Goal: Use online tool/utility: Use online tool/utility

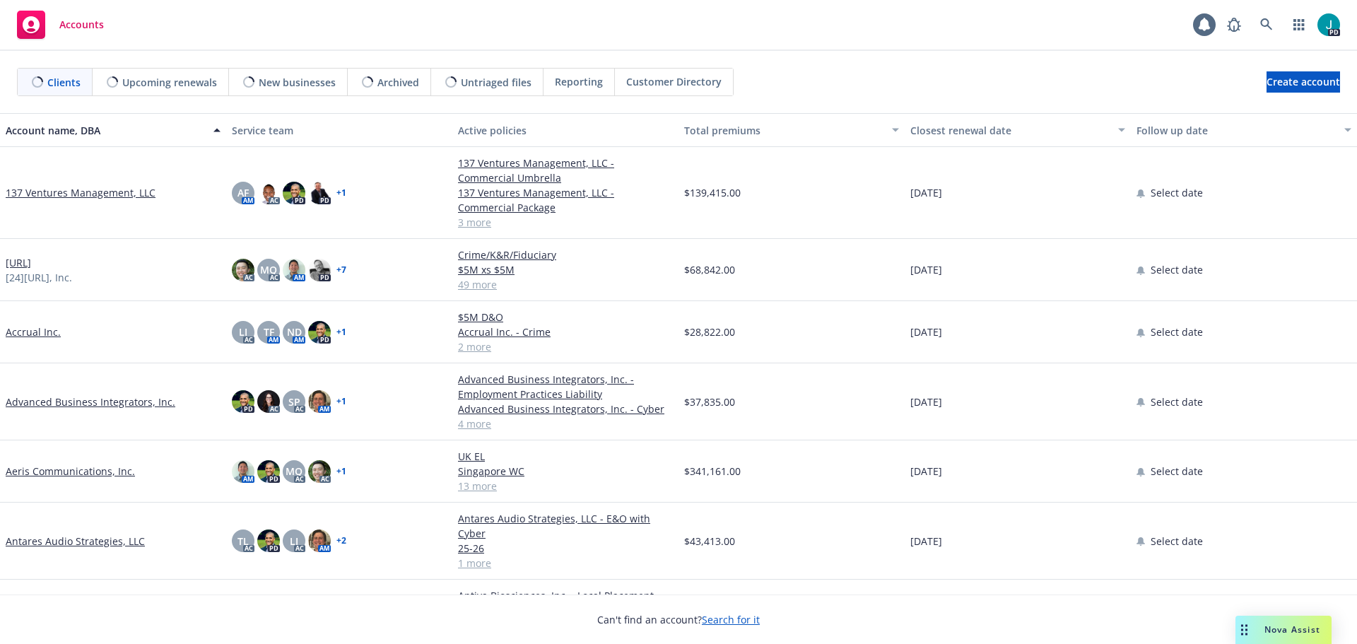
click at [1251, 626] on div "Drag to move" at bounding box center [1245, 630] width 18 height 28
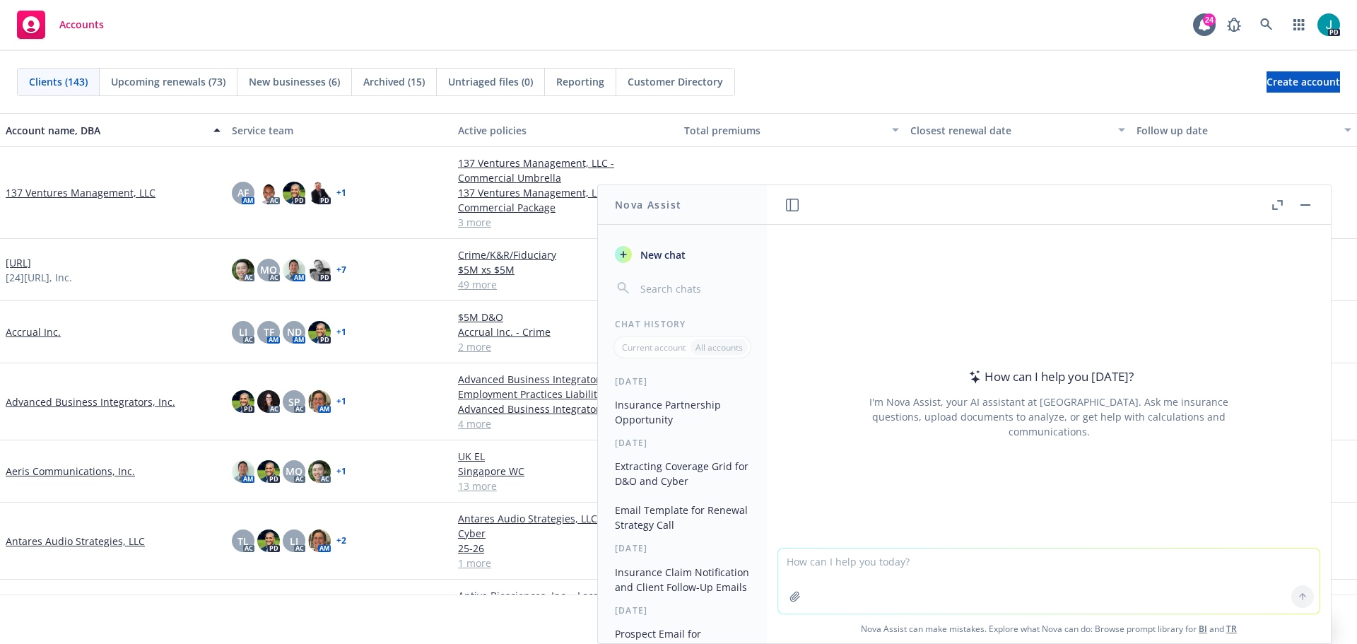
click at [838, 573] on textarea at bounding box center [1049, 581] width 542 height 65
paste textarea "Lo Ipsumdo, Sitam con adi elit sedd eiusm. Temp, incid utl etd magnaal eni admi…"
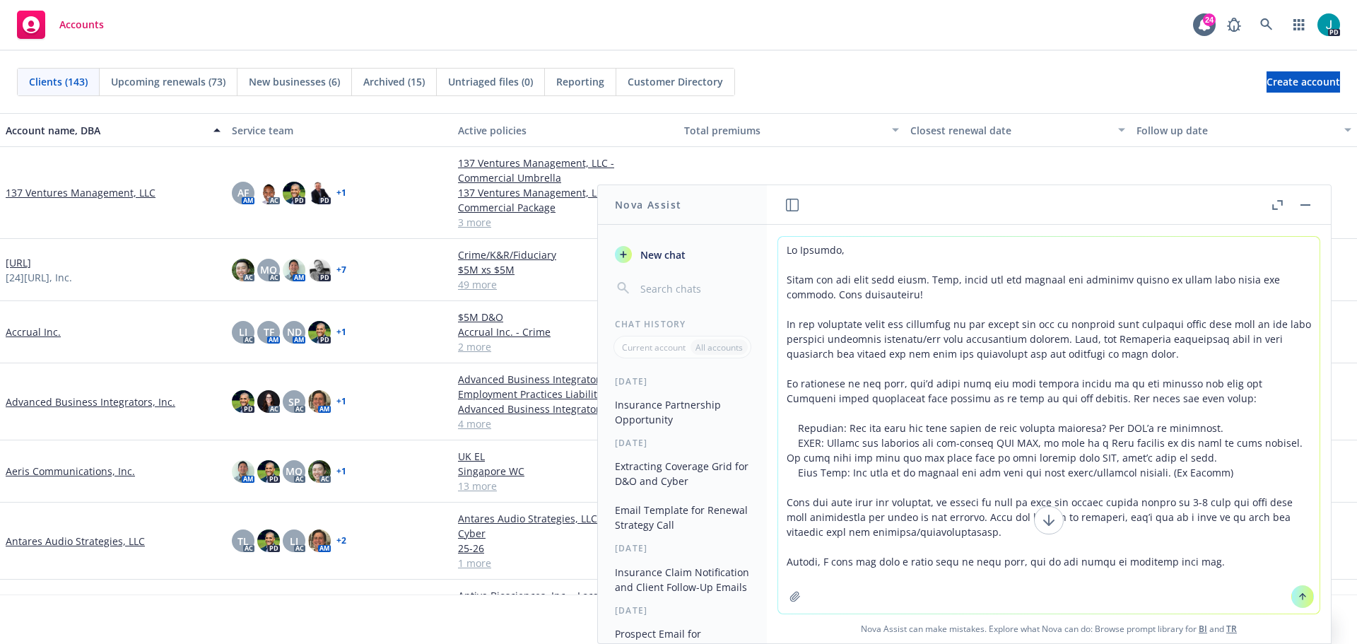
click at [828, 250] on textarea at bounding box center [1049, 425] width 542 height 377
click at [831, 250] on textarea at bounding box center [1049, 425] width 542 height 377
click at [1109, 356] on textarea at bounding box center [1049, 425] width 542 height 377
click at [1177, 450] on textarea at bounding box center [1049, 425] width 542 height 377
drag, startPoint x: 1235, startPoint y: 474, endPoint x: 857, endPoint y: 467, distance: 378.3
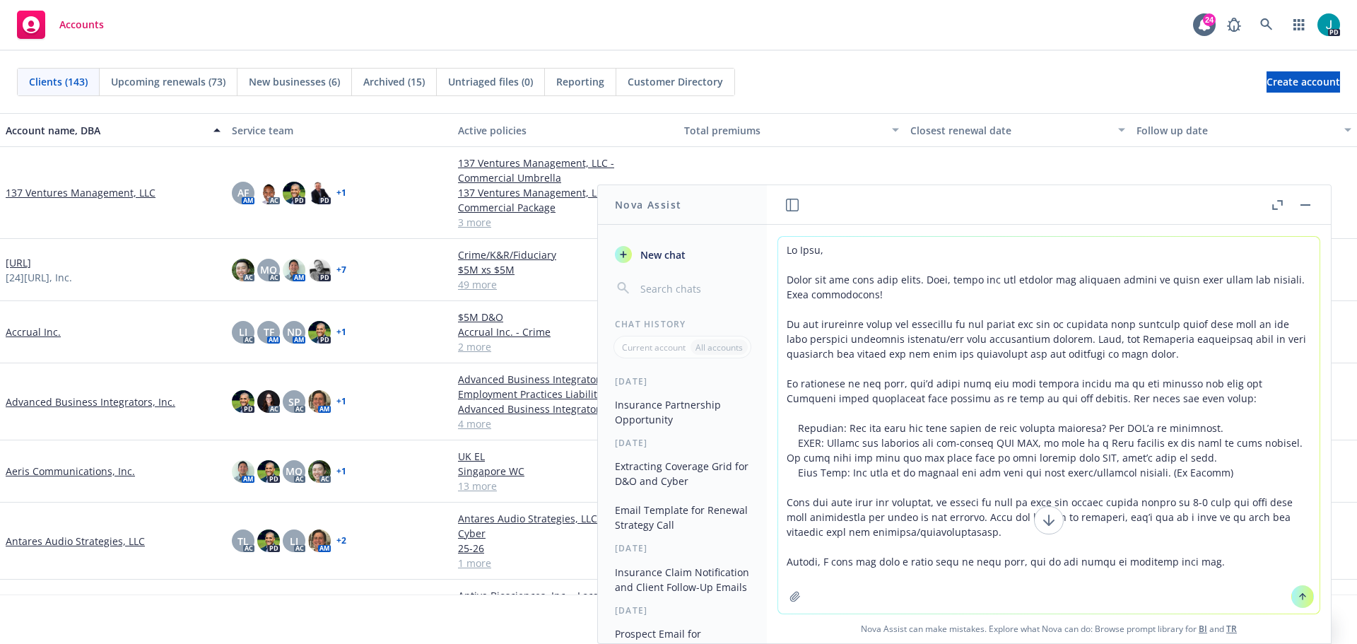
click at [857, 467] on textarea at bounding box center [1049, 425] width 542 height 377
type textarea "Lo Ipsu, Dolor sit ame cons adip elits. Doei, tempo inc utl etdolor mag aliquae…"
click at [1306, 605] on div at bounding box center [1303, 597] width 34 height 34
click at [1302, 600] on icon at bounding box center [1303, 597] width 10 height 10
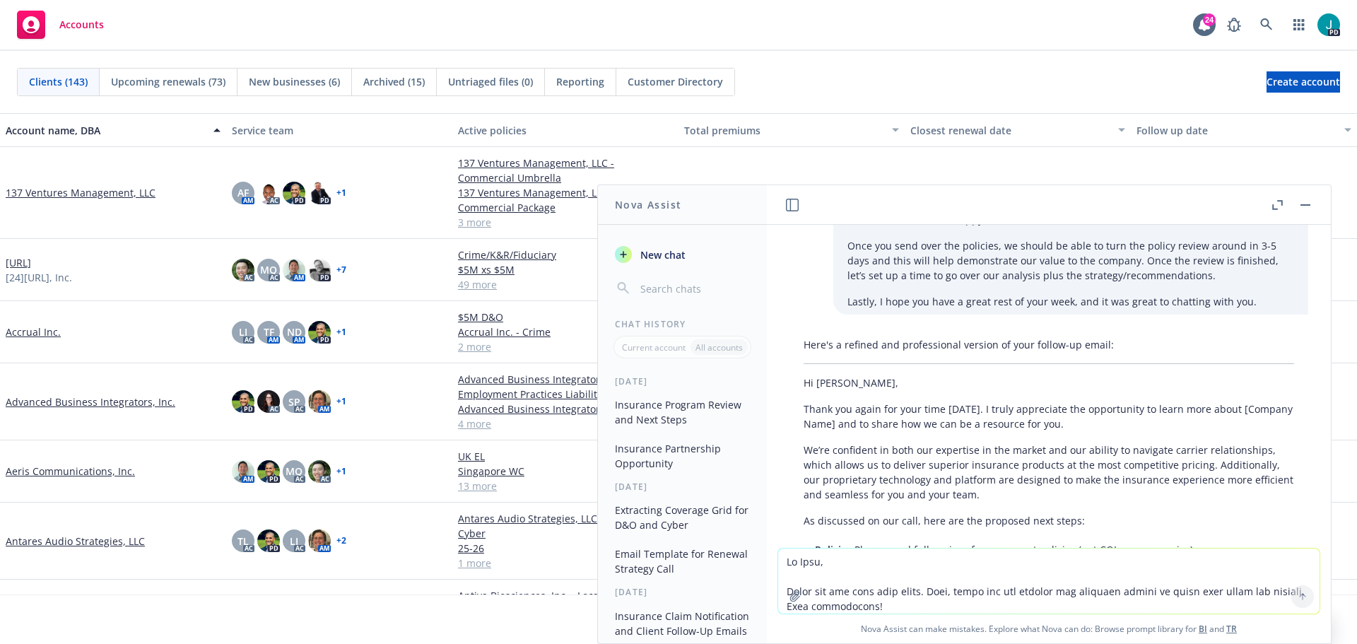
scroll to position [381, 0]
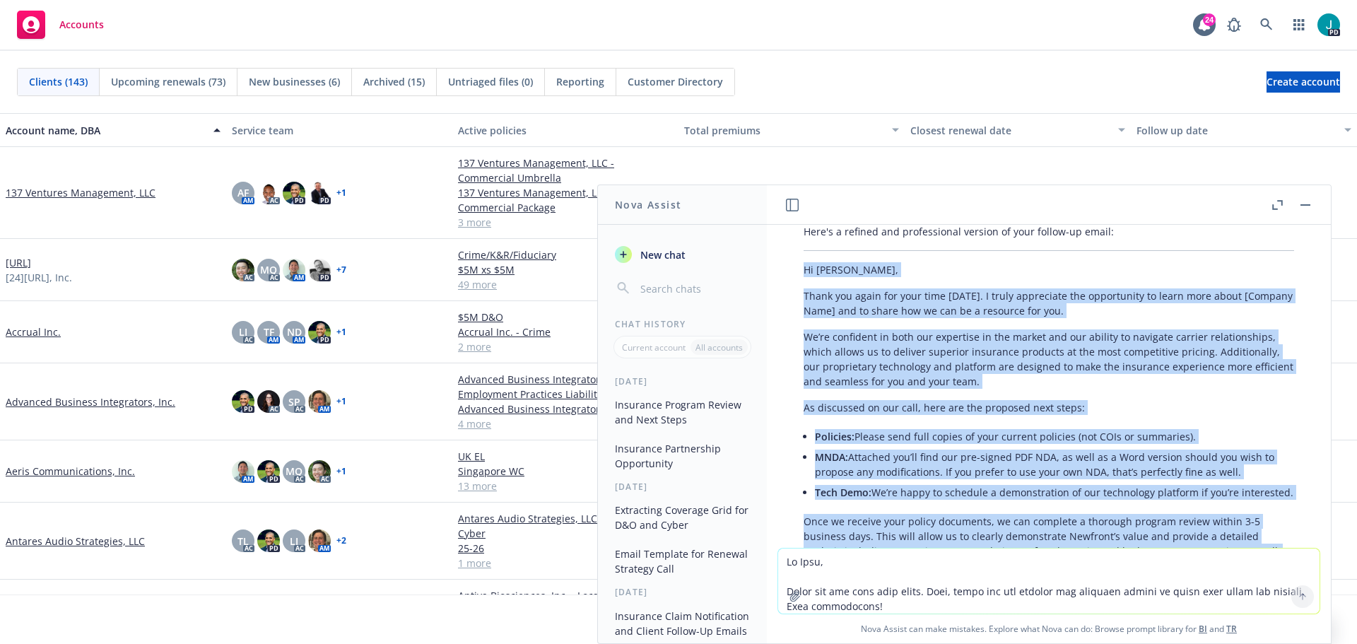
drag, startPoint x: 838, startPoint y: 368, endPoint x: 803, endPoint y: 256, distance: 117.0
click at [803, 256] on div "Here's a refined and professional version of your follow-up email: Hi [PERSON_N…" at bounding box center [1049, 473] width 519 height 510
copy div "Lo Ipsu, Dolor sit ametc adi elit sedd eiusm. T incid utlaboreet dol magnaaliqu…"
click at [937, 571] on textarea at bounding box center [1049, 581] width 542 height 65
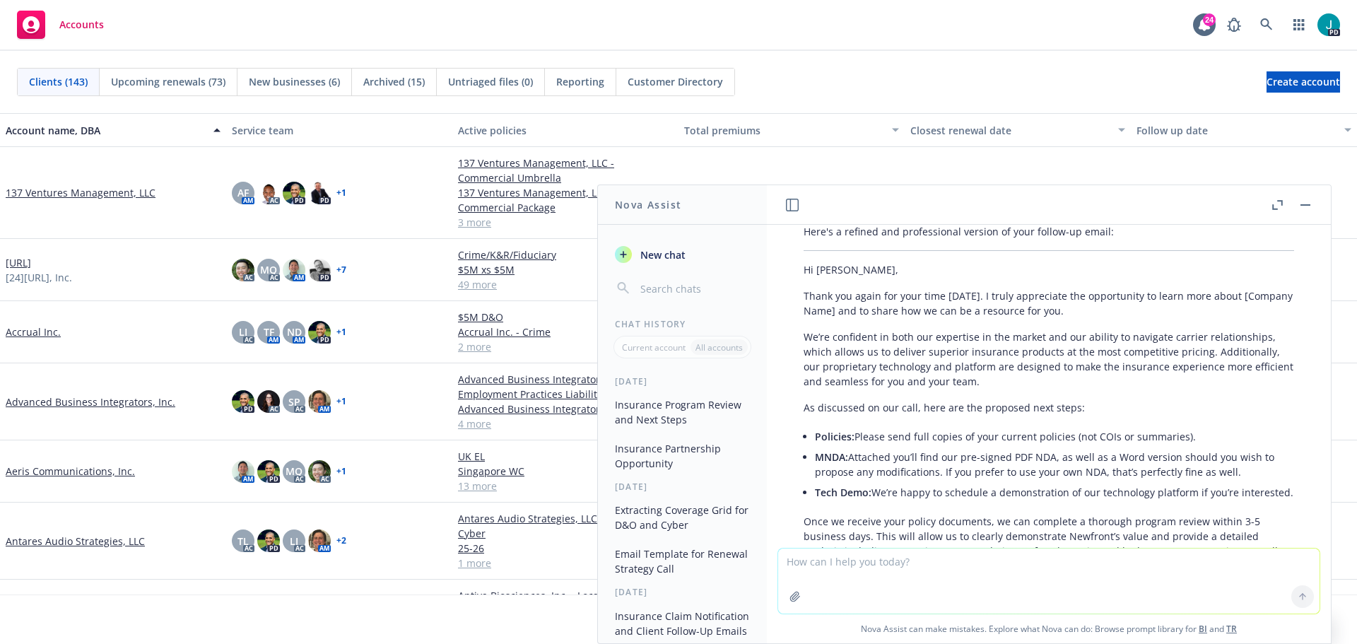
click at [819, 560] on textarea at bounding box center [1049, 581] width 542 height 65
click at [813, 567] on textarea at bounding box center [1049, 581] width 542 height 65
click at [848, 567] on textarea at bounding box center [1049, 581] width 542 height 65
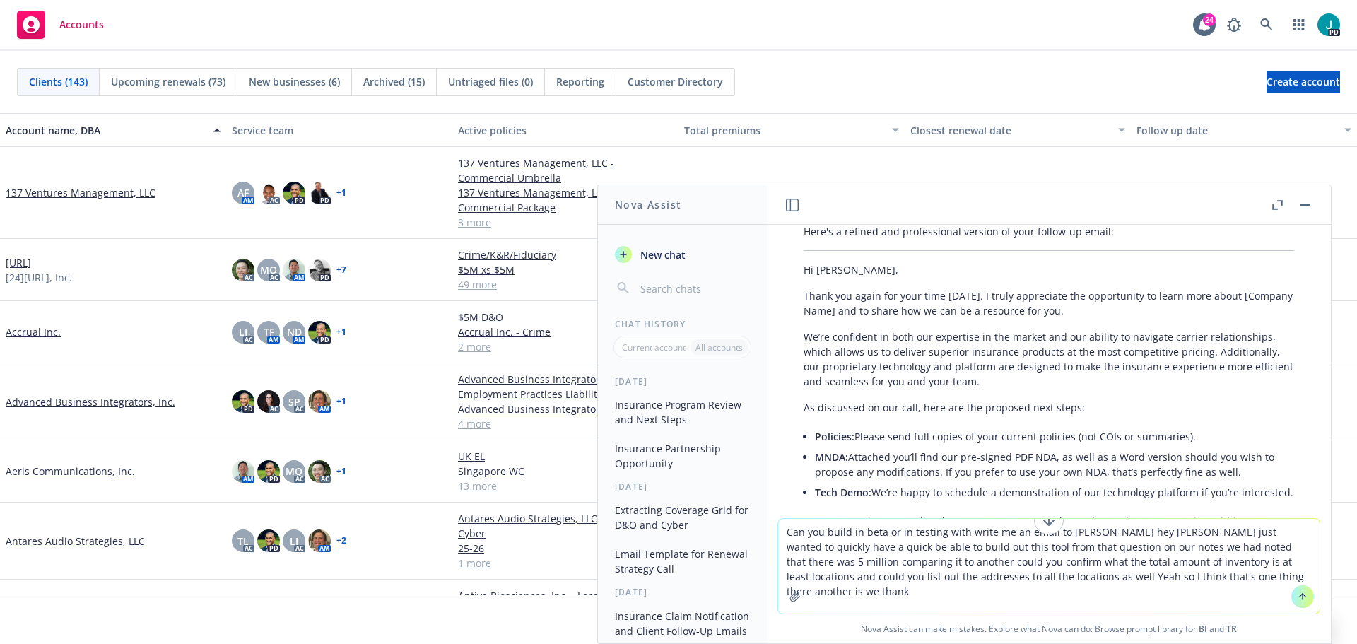
type textarea "Can you build in beta or in testing with write me an email to [PERSON_NAME] hey…"
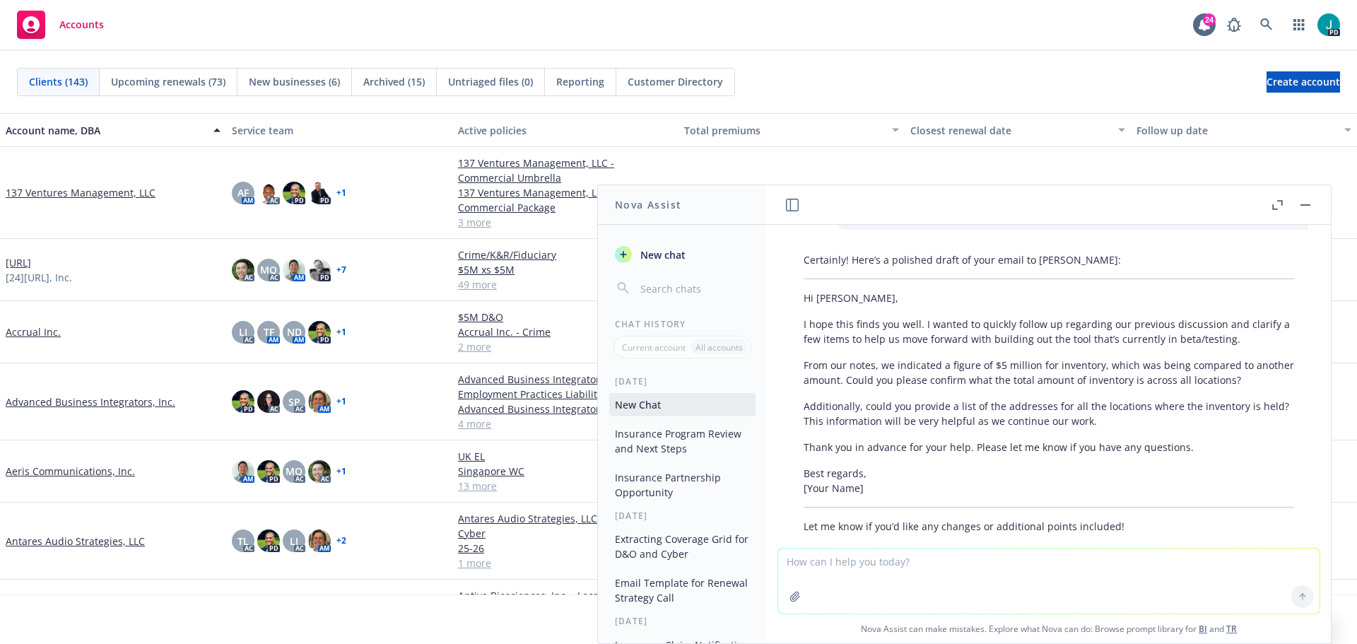
scroll to position [1074, 0]
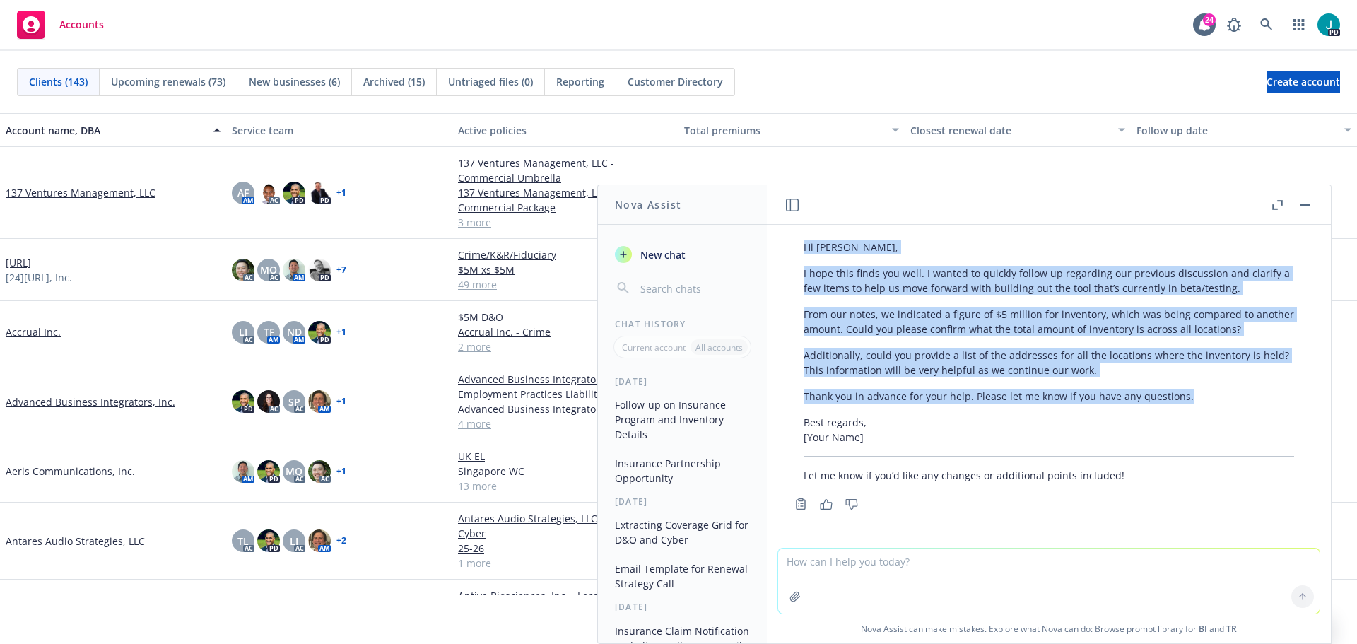
drag, startPoint x: 1194, startPoint y: 399, endPoint x: 805, endPoint y: 248, distance: 417.0
click at [805, 248] on div "Certainly! Here’s a polished draft of your email to [PERSON_NAME]: Hi [PERSON_N…" at bounding box center [1049, 342] width 519 height 293
copy div "Hi [PERSON_NAME], I hope this finds you well. I wanted to quickly follow up reg…"
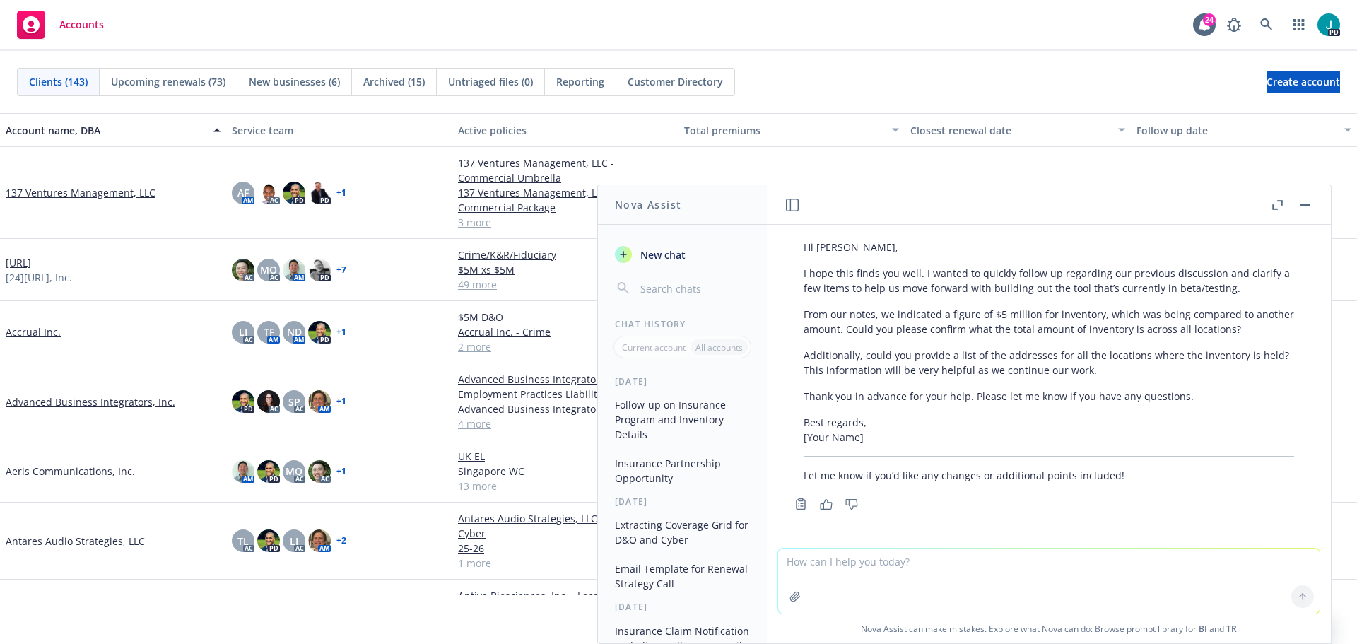
click at [812, 563] on textarea at bounding box center [1049, 581] width 542 height 65
paste textarea "Loremips Dolo sit Ametcon Adipis Elitsedd Eius Te Incidi Ut Labor? Etdoloremagn…"
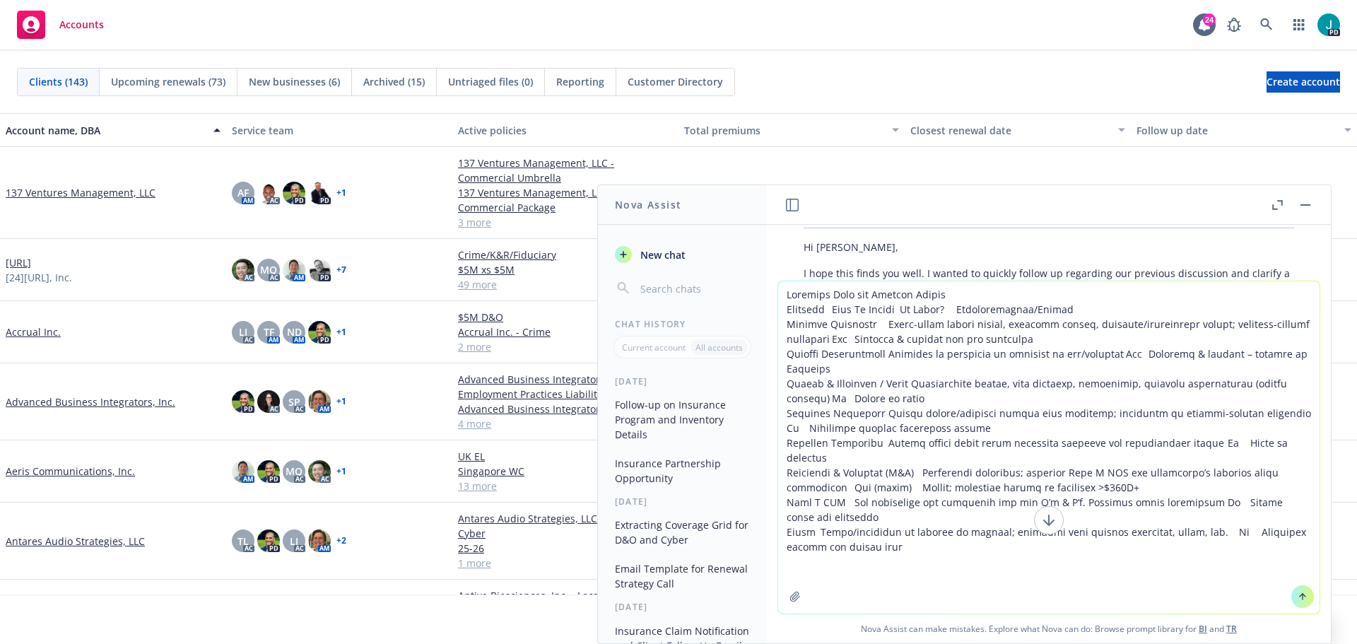
type textarea "Loremips Dolo sit Ametcon Adipis Elitsedd Eius Te Incidi Ut Labor? Etdoloremagn…"
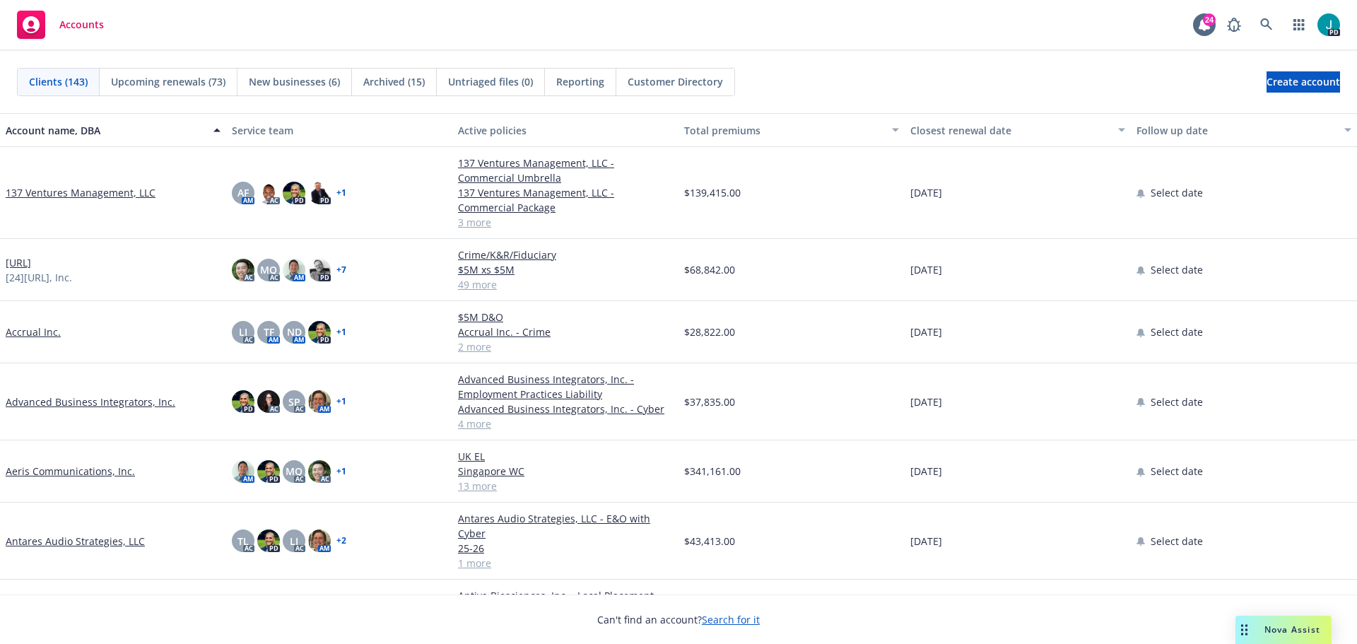
click at [1294, 634] on span "Nova Assist" at bounding box center [1293, 630] width 56 height 12
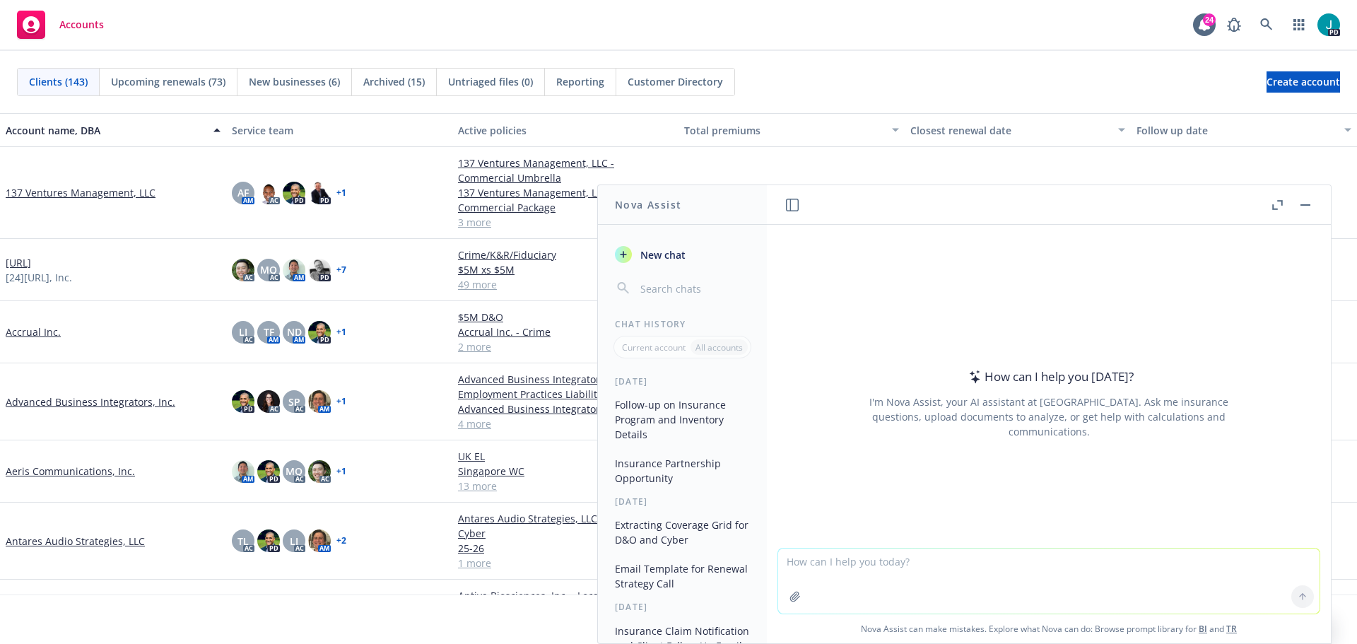
paste textarea "Hi Dave, Following up on our previous conversation, I’ve updated the Lumilens i…"
type textarea "Hi Dave, Following up on our previous conversation, I’ve updated the Lumilens i…"
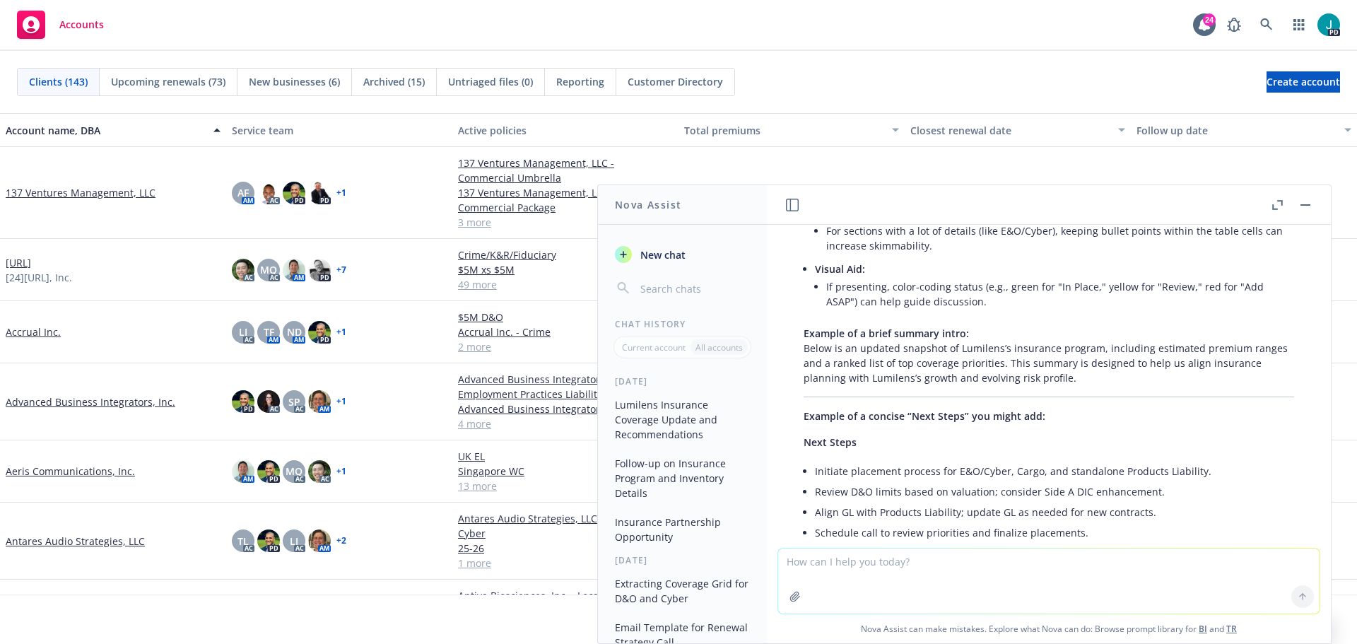
scroll to position [1539, 0]
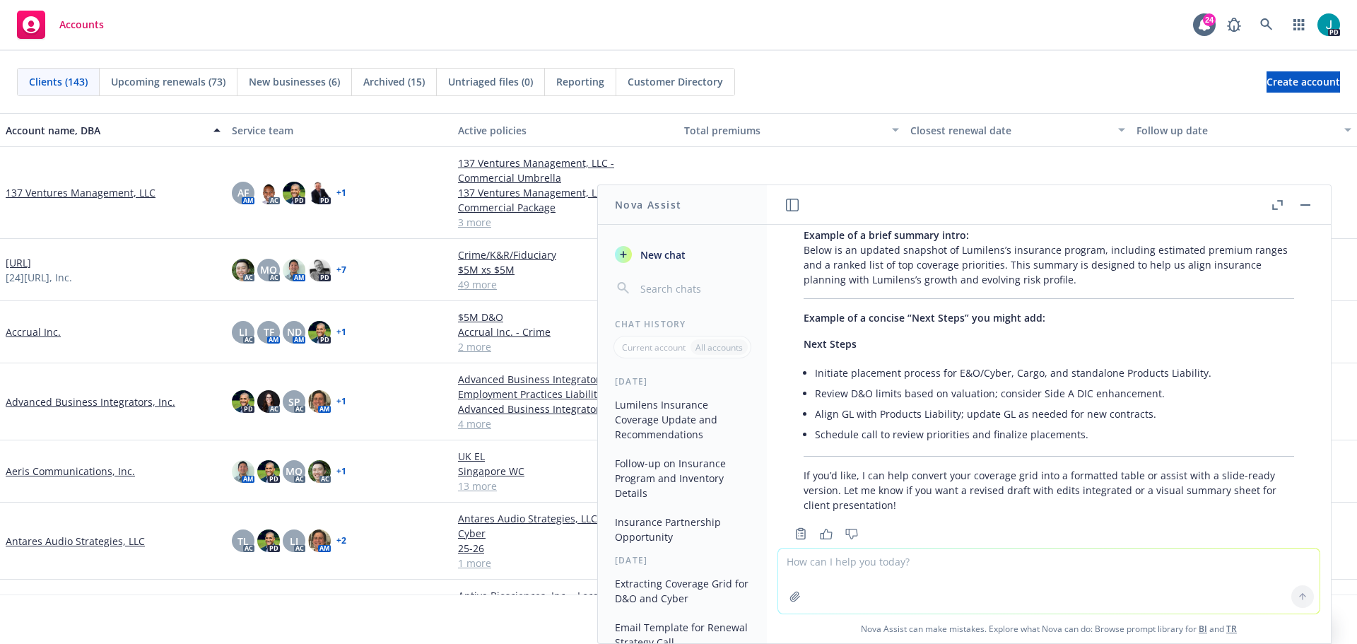
click at [872, 574] on textarea at bounding box center [1049, 581] width 542 height 65
type textarea "yes please do all that"
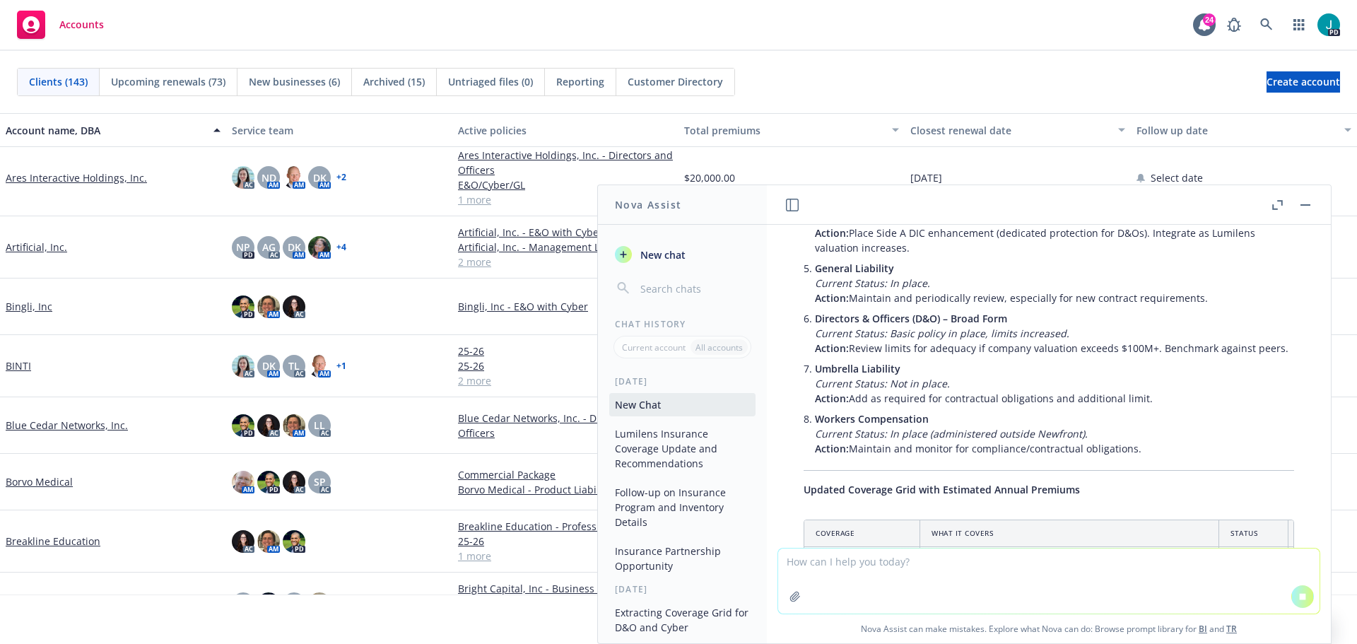
scroll to position [2513, 0]
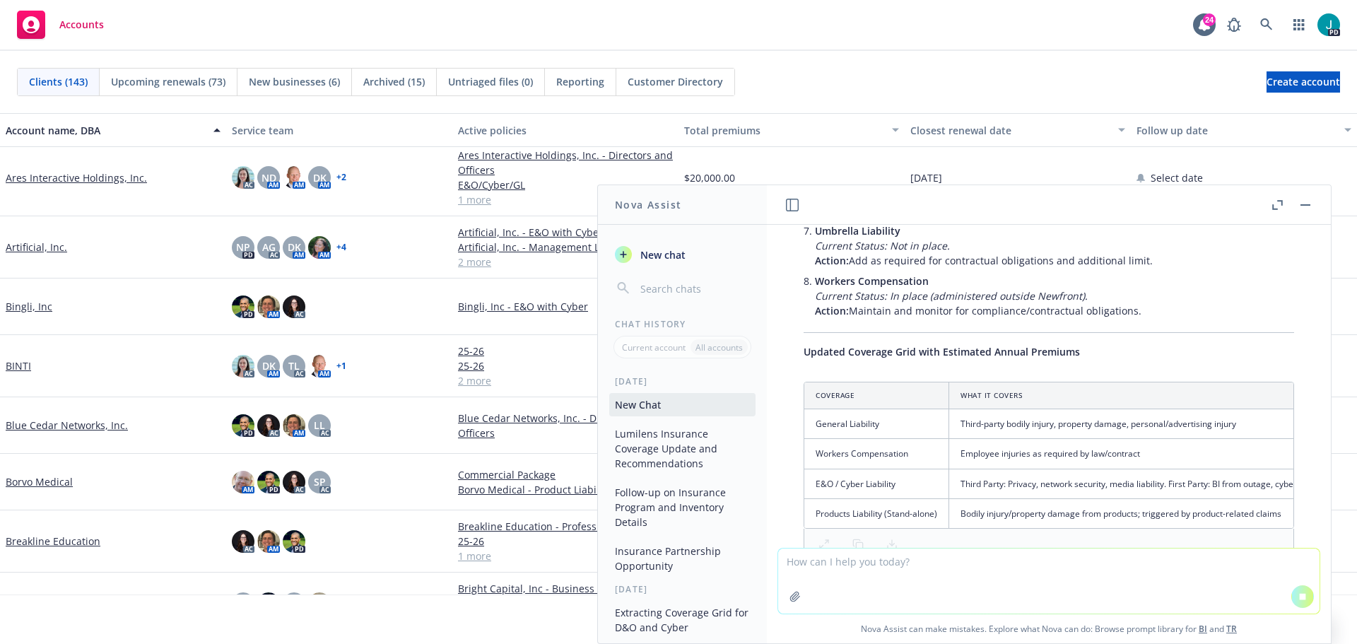
click at [851, 561] on textarea at bounding box center [1049, 581] width 542 height 65
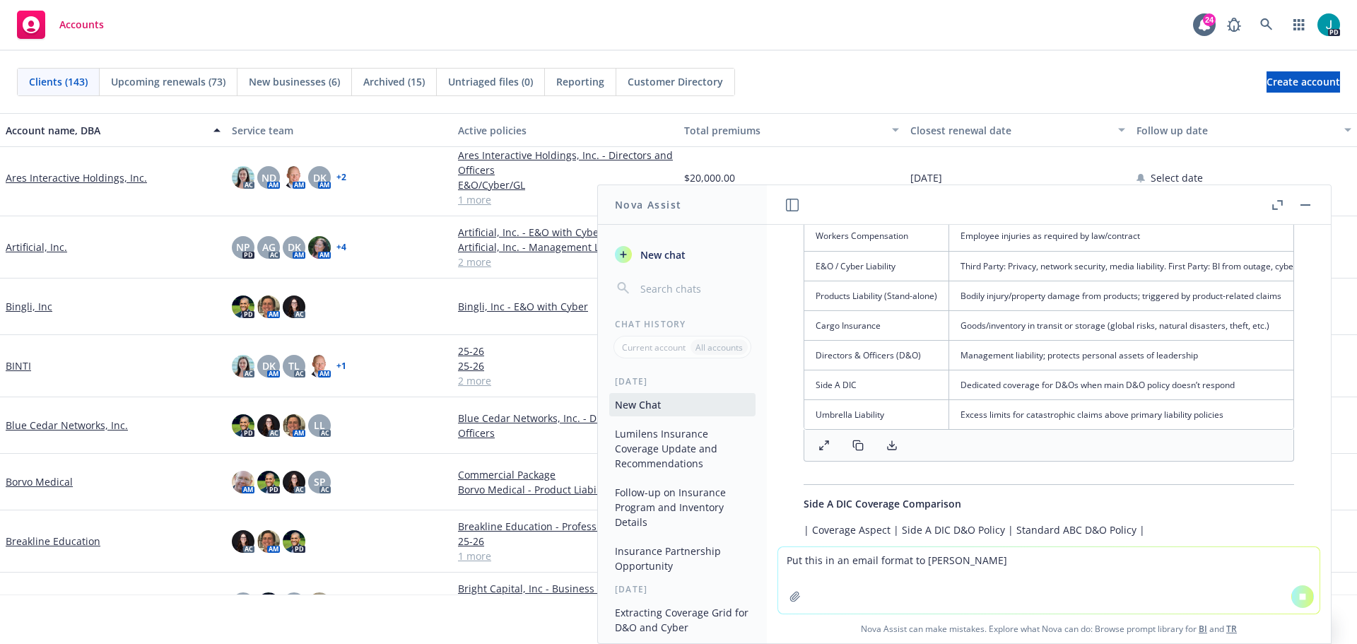
type textarea "Put this in an email format to Dave"
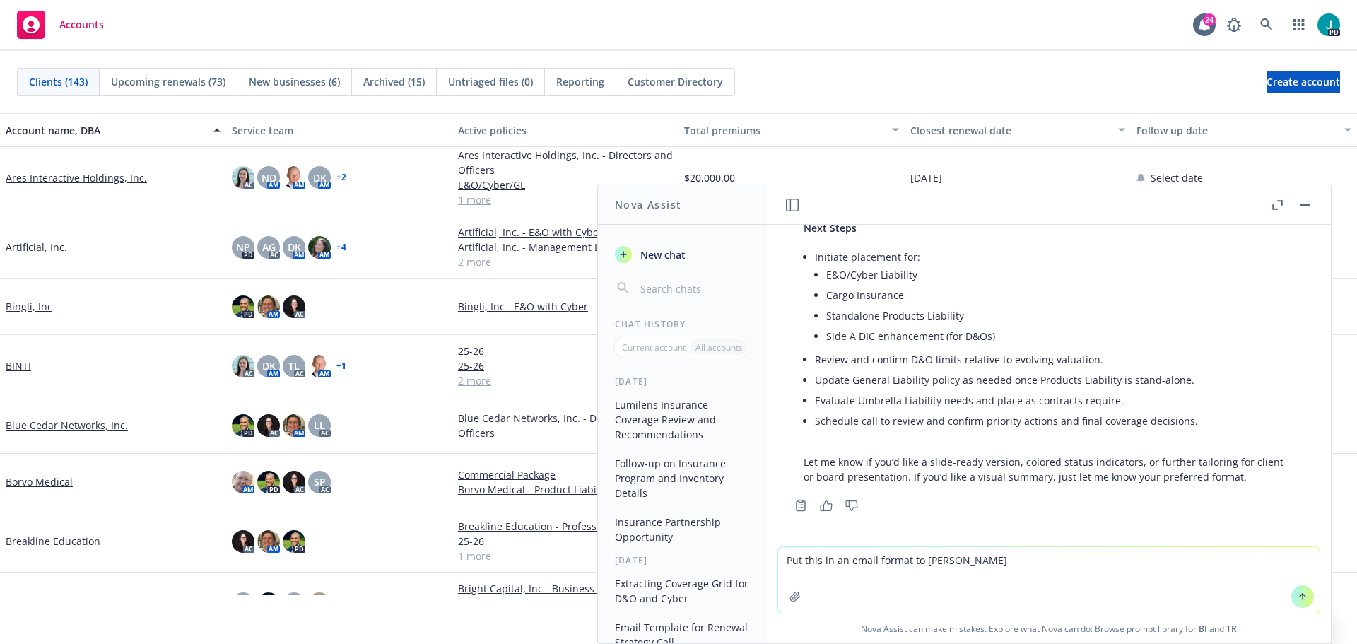
scroll to position [3560, 0]
